Goal: Task Accomplishment & Management: Complete application form

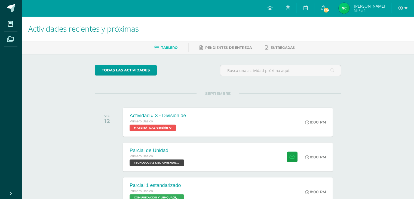
click at [342, 9] on img at bounding box center [344, 8] width 11 height 11
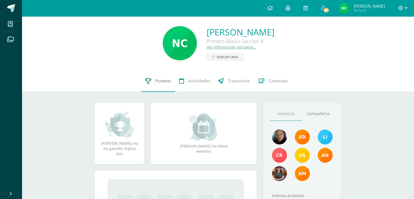
click at [153, 78] on link "Punteos" at bounding box center [158, 81] width 34 height 22
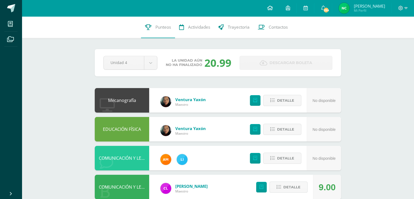
click at [269, 6] on icon at bounding box center [269, 7] width 5 height 5
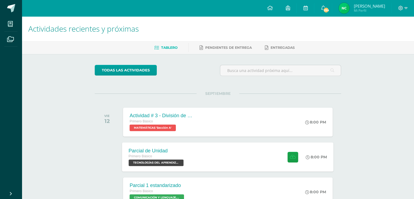
click at [175, 160] on span "TECNOLOGÍAS DEL APRENDIZAJE Y LA COMUNICACIÓN 'Sección A'" at bounding box center [156, 162] width 55 height 7
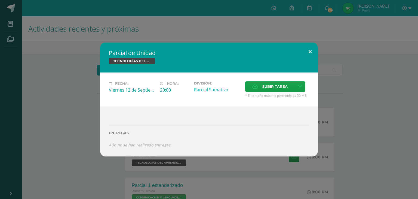
click at [306, 53] on button at bounding box center [311, 51] width 16 height 19
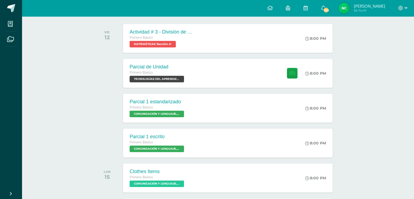
scroll to position [87, 0]
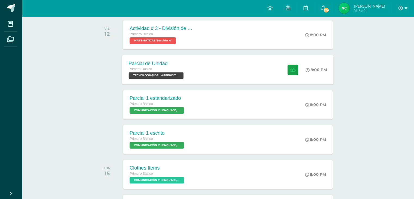
click at [160, 73] on span "TECNOLOGÍAS DEL APRENDIZAJE Y LA COMUNICACIÓN 'Sección A'" at bounding box center [156, 75] width 55 height 7
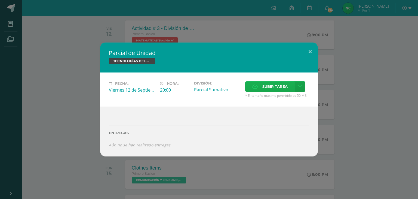
click at [253, 87] on icon at bounding box center [255, 87] width 6 height 4
click at [0, 0] on input "Subir tarea" at bounding box center [0, 0] width 0 height 0
click at [252, 85] on label "Subir tarea" at bounding box center [270, 86] width 50 height 11
click at [0, 0] on input "Subir tarea" at bounding box center [0, 0] width 0 height 0
click at [133, 59] on span "TECNOLOGÍAS DEL APRENDIZAJE Y LA COMUNICACIÓN" at bounding box center [132, 61] width 46 height 7
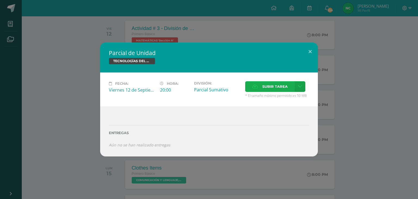
click at [252, 85] on icon at bounding box center [255, 87] width 6 height 4
click at [0, 0] on input "Subir tarea" at bounding box center [0, 0] width 0 height 0
click at [311, 48] on button at bounding box center [311, 51] width 16 height 19
